Goal: Information Seeking & Learning: Learn about a topic

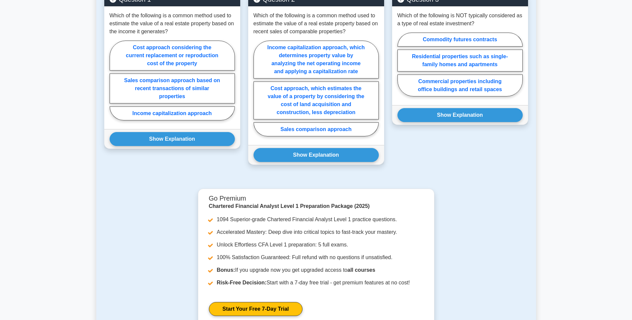
scroll to position [333, 0]
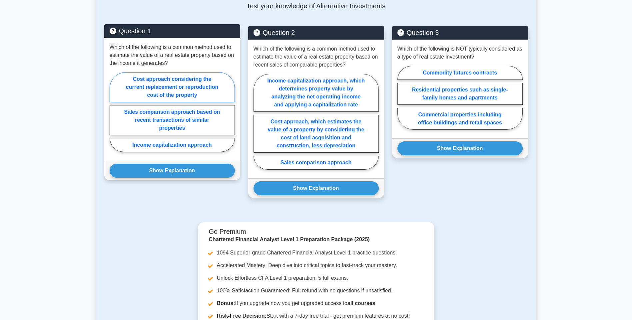
click at [153, 91] on label "Cost approach considering the current replacement or reproduction cost of the p…" at bounding box center [172, 87] width 125 height 30
click at [114, 112] on input "Cost approach considering the current replacement or reproduction cost of the p…" at bounding box center [112, 114] width 4 height 4
radio input "true"
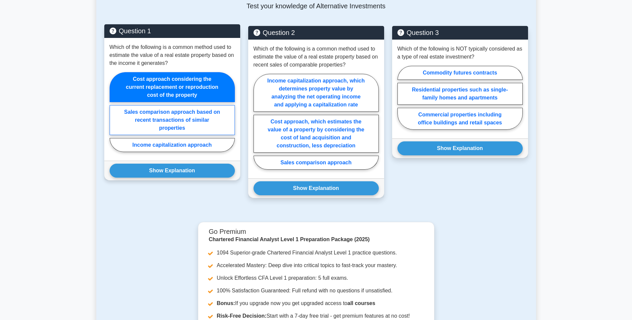
click at [229, 118] on label "Sales comparison approach based on recent transactions of similar properties" at bounding box center [172, 120] width 125 height 30
click at [114, 116] on input "Sales comparison approach based on recent transactions of similar properties" at bounding box center [112, 114] width 4 height 4
radio input "true"
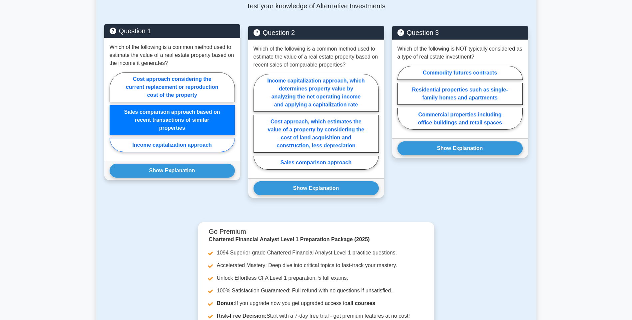
click at [208, 142] on label "Income capitalization approach" at bounding box center [172, 145] width 125 height 14
click at [114, 116] on input "Income capitalization approach" at bounding box center [112, 114] width 4 height 4
radio input "true"
